Goal: Go to known website: Go to known website

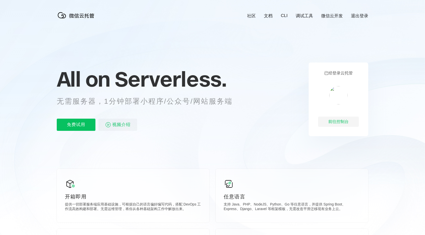
scroll to position [0, 905]
click at [335, 123] on div "前往控制台" at bounding box center [338, 122] width 41 height 10
click at [340, 123] on div "前往控制台" at bounding box center [338, 122] width 41 height 10
click at [337, 122] on div "前往控制台" at bounding box center [338, 122] width 41 height 10
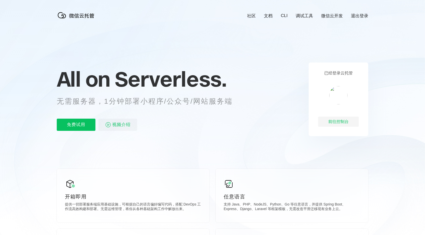
scroll to position [0, 905]
